Goal: Transaction & Acquisition: Book appointment/travel/reservation

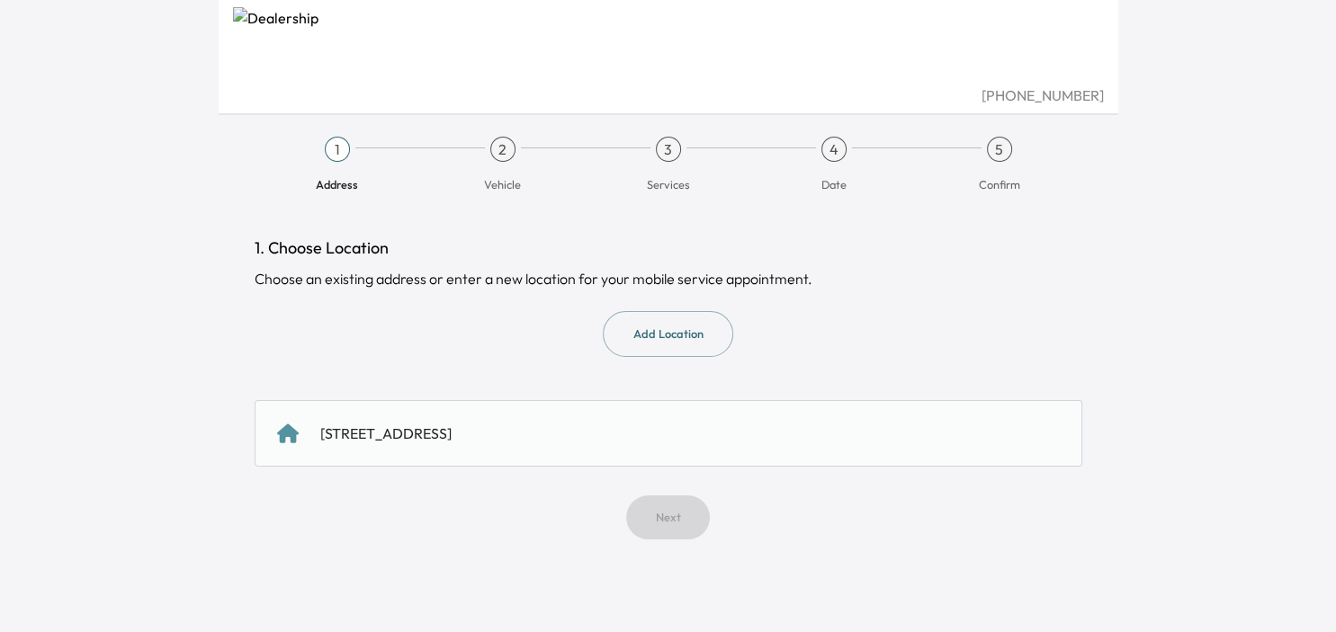
click at [671, 521] on div "Next" at bounding box center [668, 518] width 827 height 44
click at [673, 515] on div "Next" at bounding box center [668, 518] width 827 height 44
click at [296, 433] on icon at bounding box center [288, 433] width 22 height 19
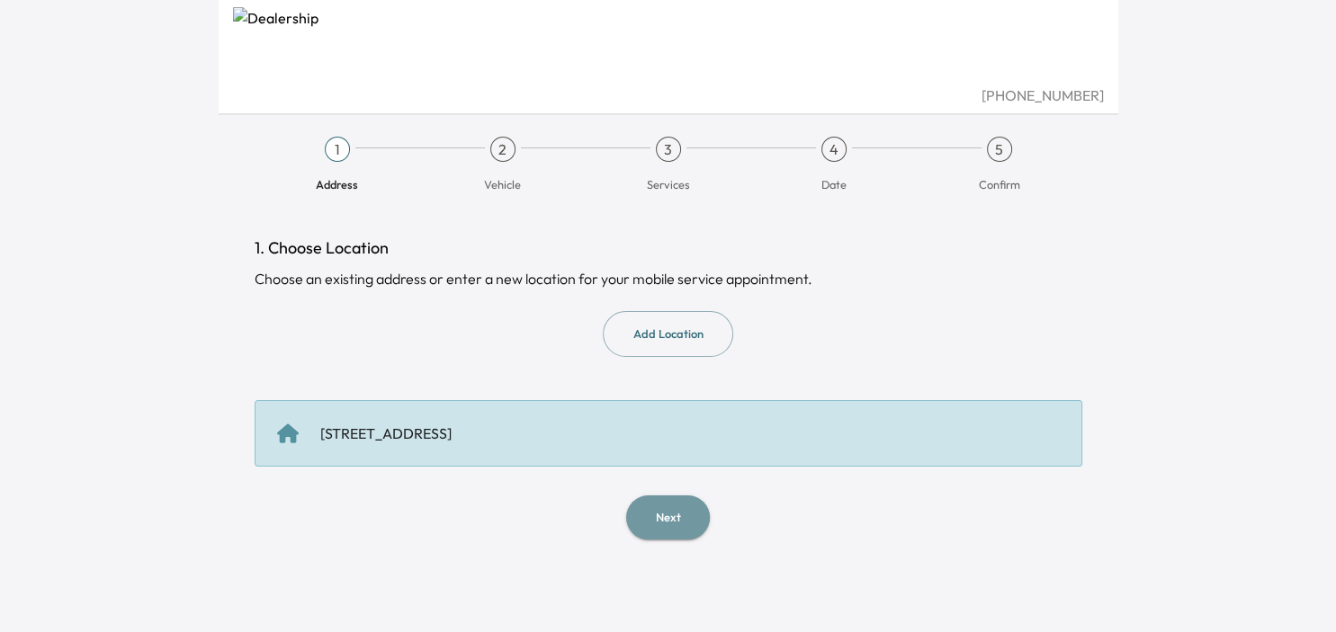
click at [670, 516] on button "Next" at bounding box center [668, 518] width 84 height 44
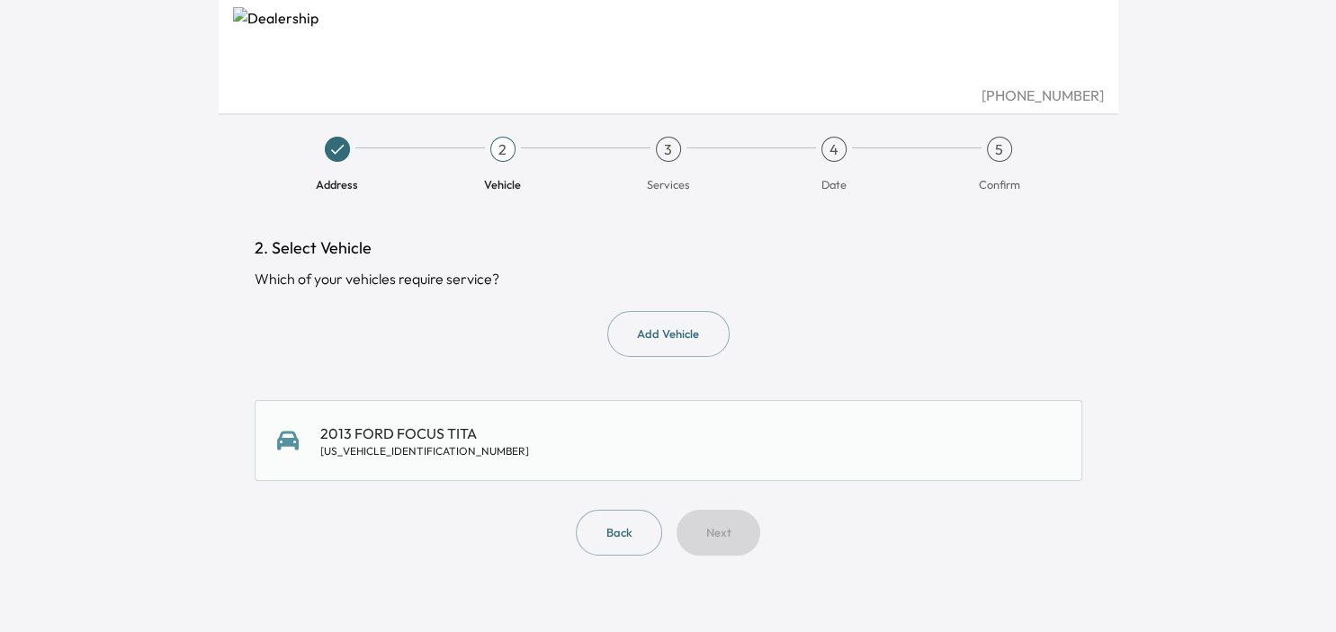
click at [613, 533] on button "Back" at bounding box center [619, 533] width 86 height 46
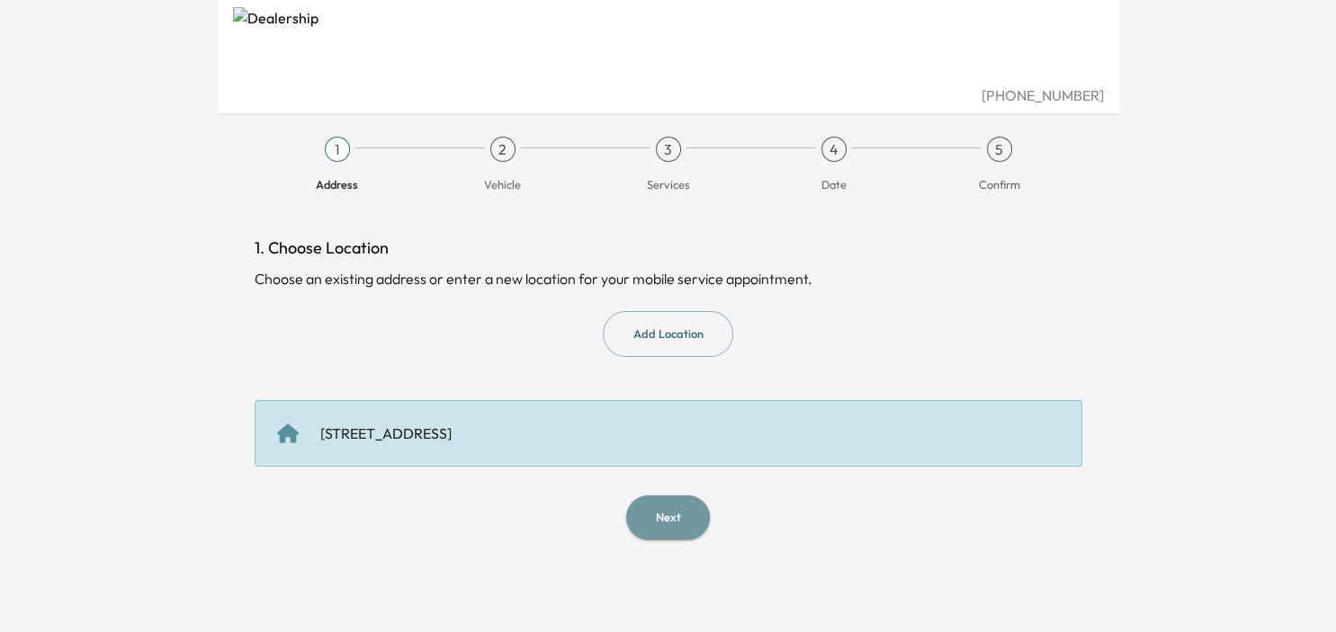
click at [654, 519] on button "Next" at bounding box center [668, 518] width 84 height 44
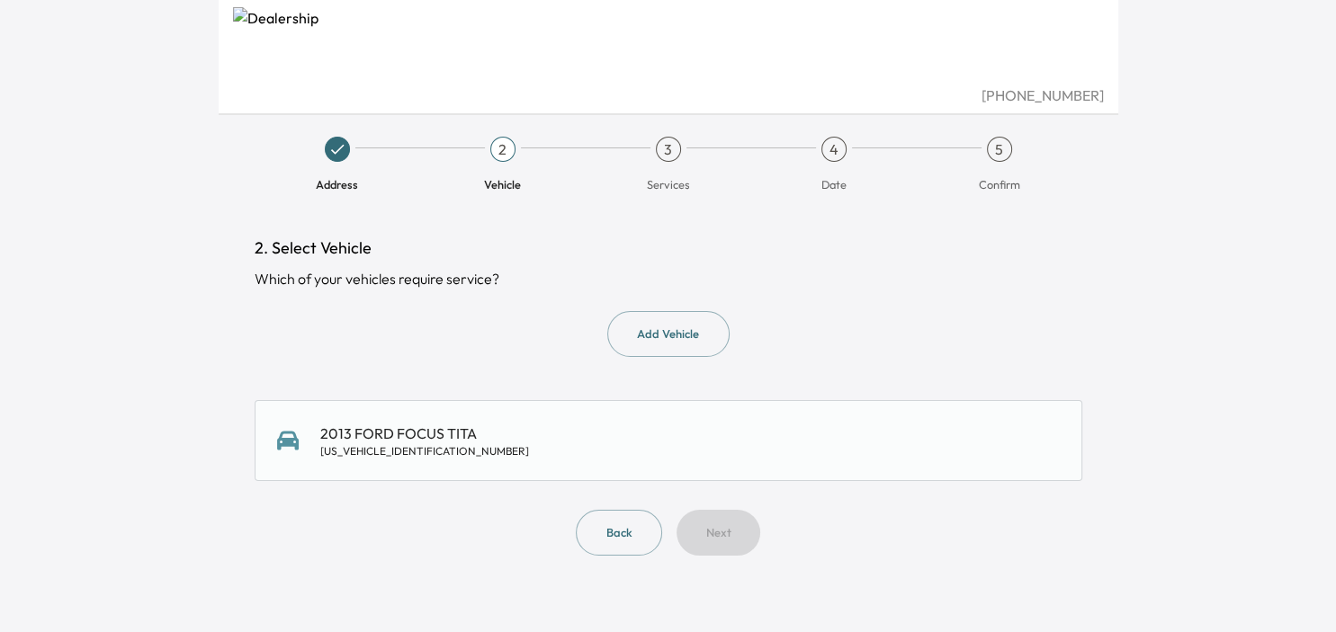
click at [297, 452] on div "2013 FORD FOCUS TITA [US_VEHICLE_IDENTIFICATION_NUMBER]" at bounding box center [668, 441] width 783 height 36
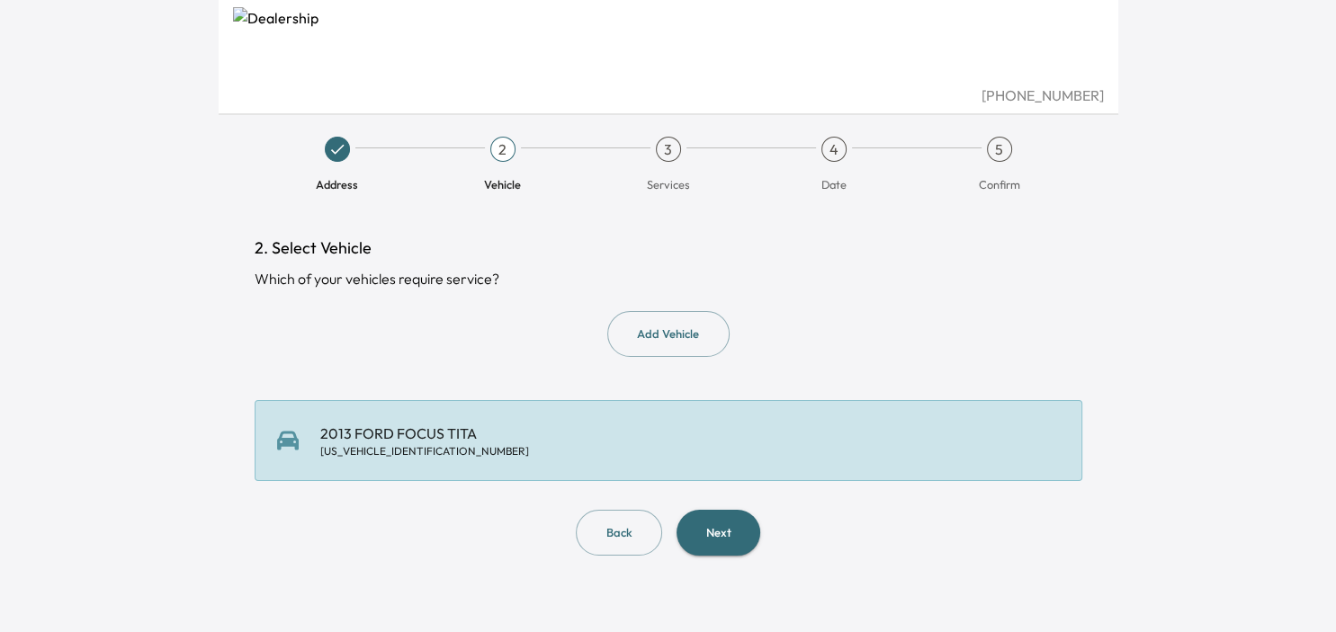
click at [725, 541] on button "Next" at bounding box center [718, 533] width 84 height 46
